Goal: Transaction & Acquisition: Purchase product/service

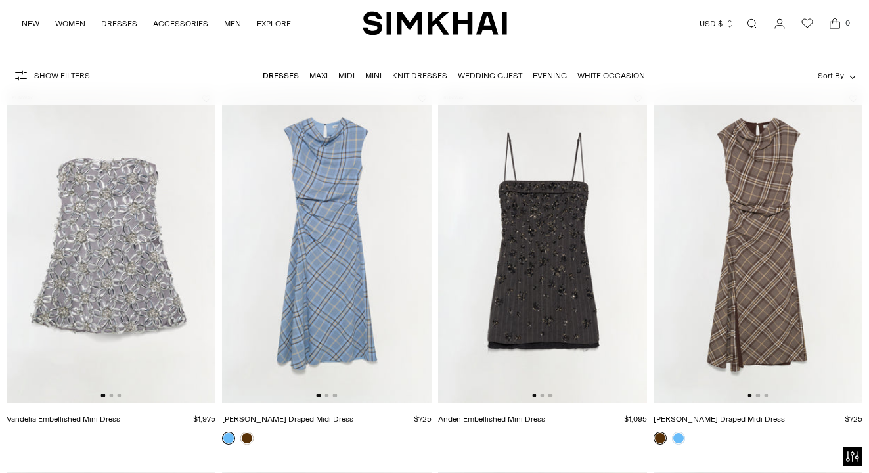
scroll to position [39, 0]
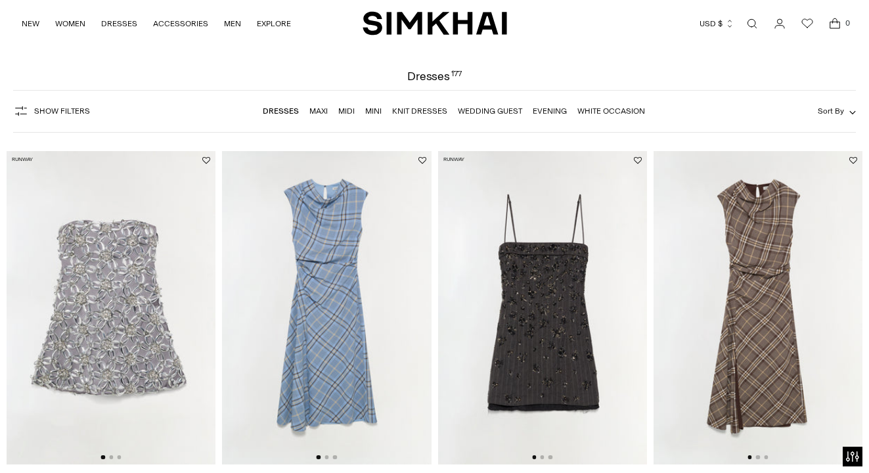
click at [501, 112] on link "Wedding Guest" at bounding box center [490, 110] width 64 height 9
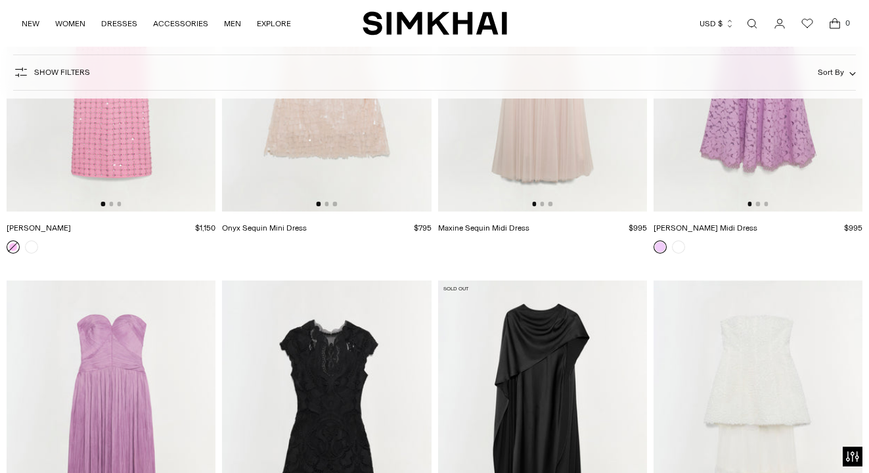
scroll to position [9640, 0]
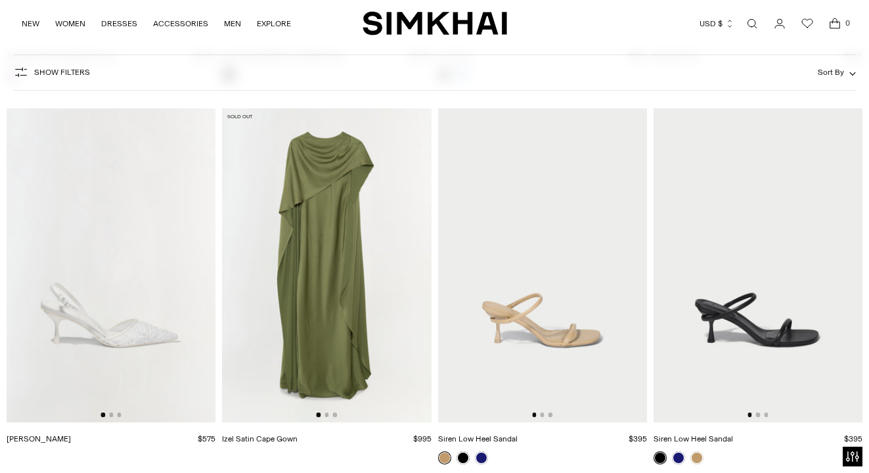
click at [328, 309] on img at bounding box center [326, 264] width 209 height 313
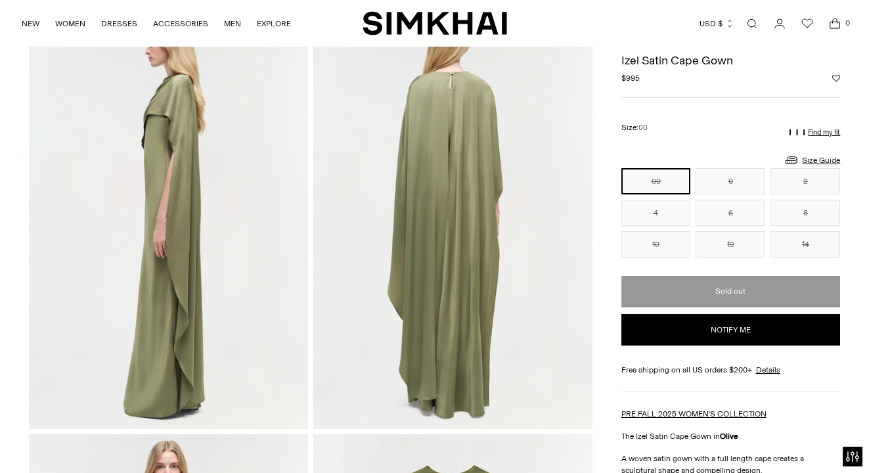
scroll to position [505, 0]
